Goal: Find specific fact: Find specific fact

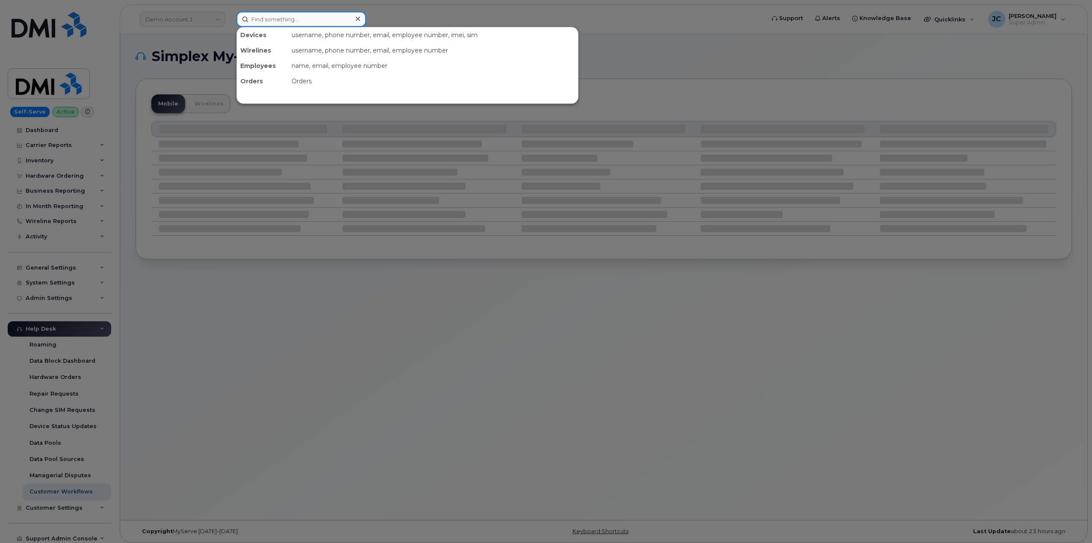
click at [305, 23] on input at bounding box center [301, 19] width 130 height 15
paste input "945.300.9736"
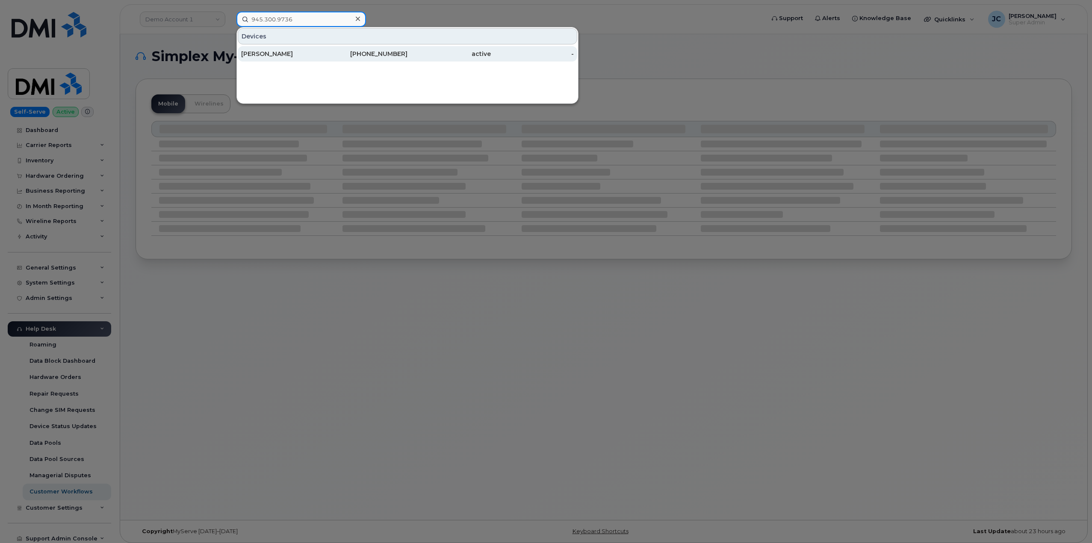
type input "945.300.9736"
click at [289, 54] on div "[PERSON_NAME]" at bounding box center [282, 54] width 83 height 9
